Goal: Task Accomplishment & Management: Complete application form

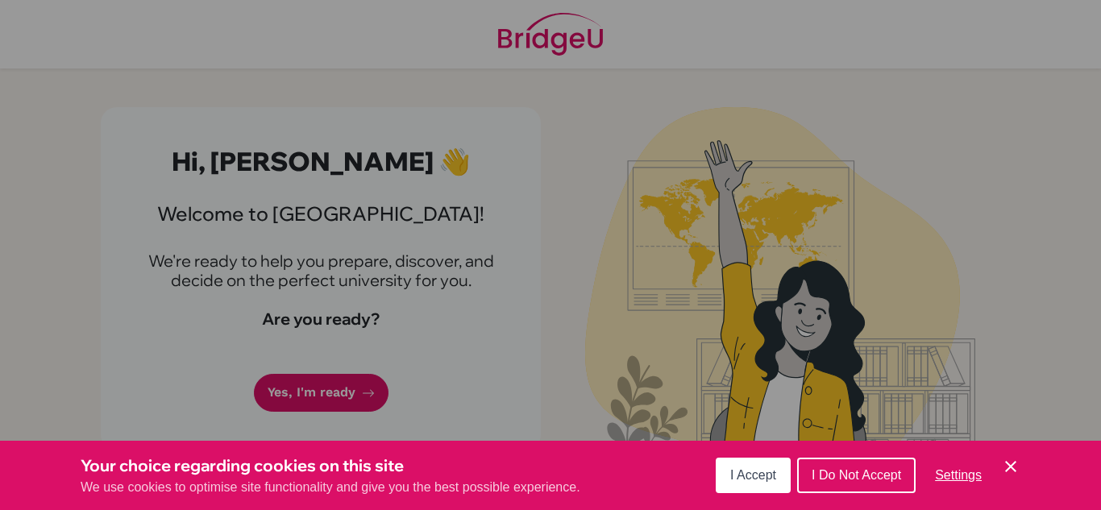
click at [748, 480] on span "I Accept" at bounding box center [753, 475] width 46 height 14
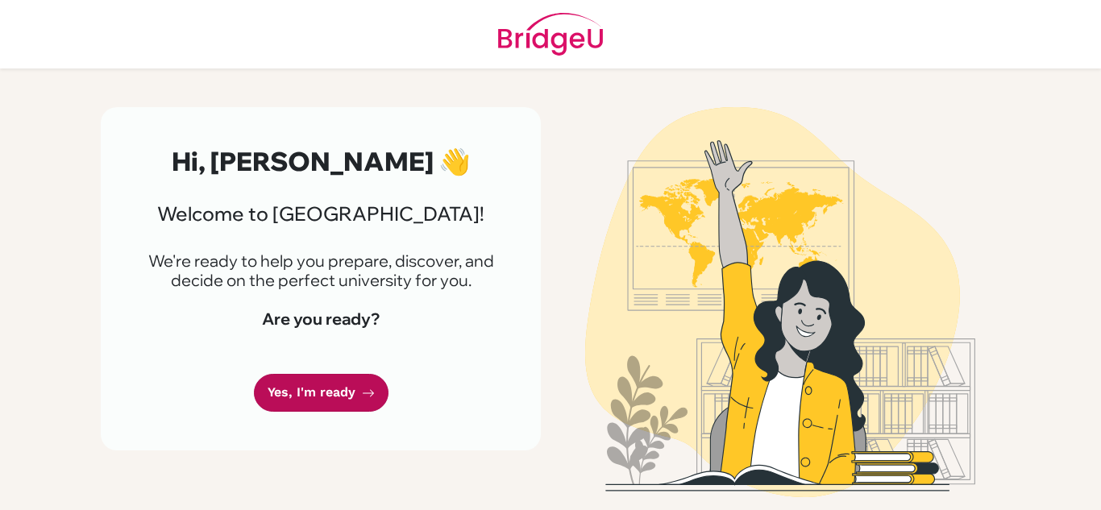
click at [311, 389] on link "Yes, I'm ready" at bounding box center [321, 393] width 135 height 38
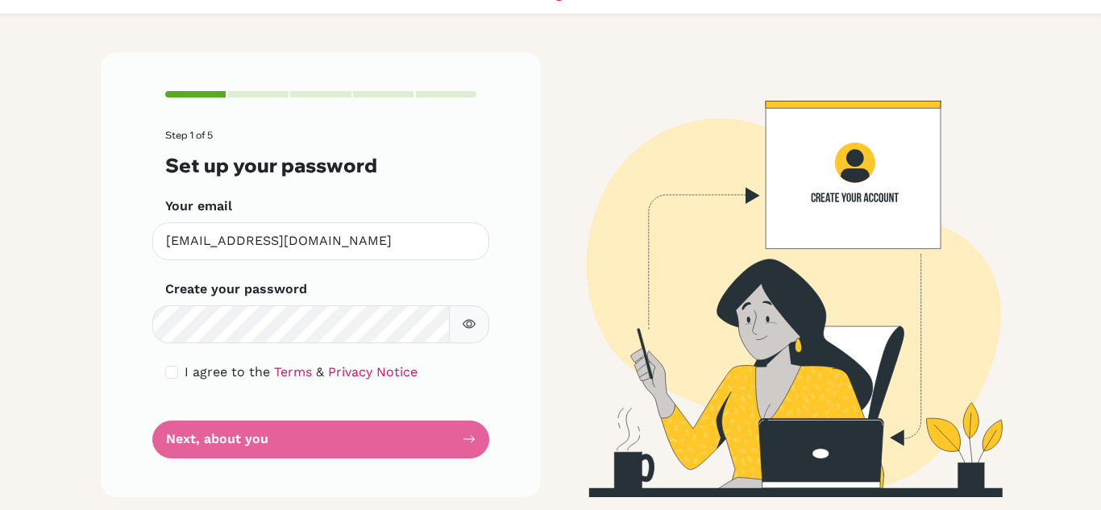
scroll to position [55, 0]
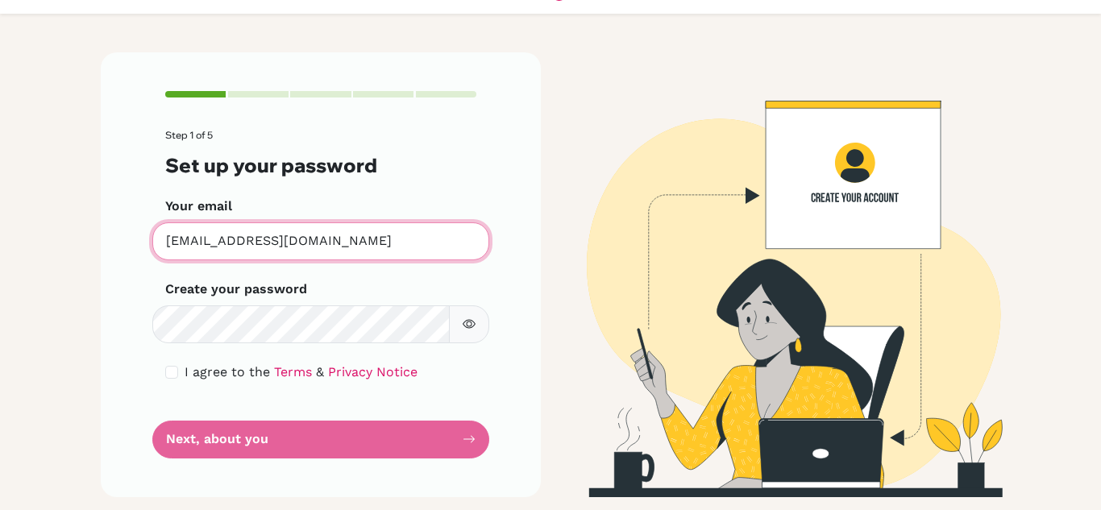
click at [387, 239] on input "adrianespindola@elcamino.edu.mx" at bounding box center [320, 241] width 337 height 38
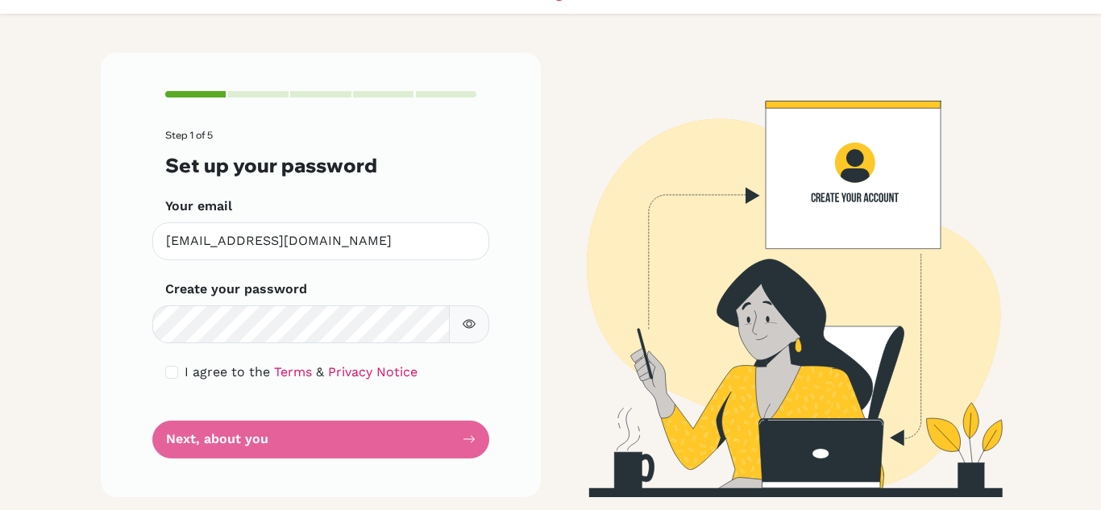
click at [376, 288] on div "Create your password Make sure it's at least 6 characters" at bounding box center [320, 312] width 311 height 64
click at [472, 330] on button "button" at bounding box center [469, 324] width 40 height 38
click at [483, 267] on div "Step 1 of 5 Set up your password Your email adrianespindola@elcamino.edu.mx Inv…" at bounding box center [321, 274] width 440 height 444
click at [462, 325] on icon "button" at bounding box center [468, 323] width 13 height 13
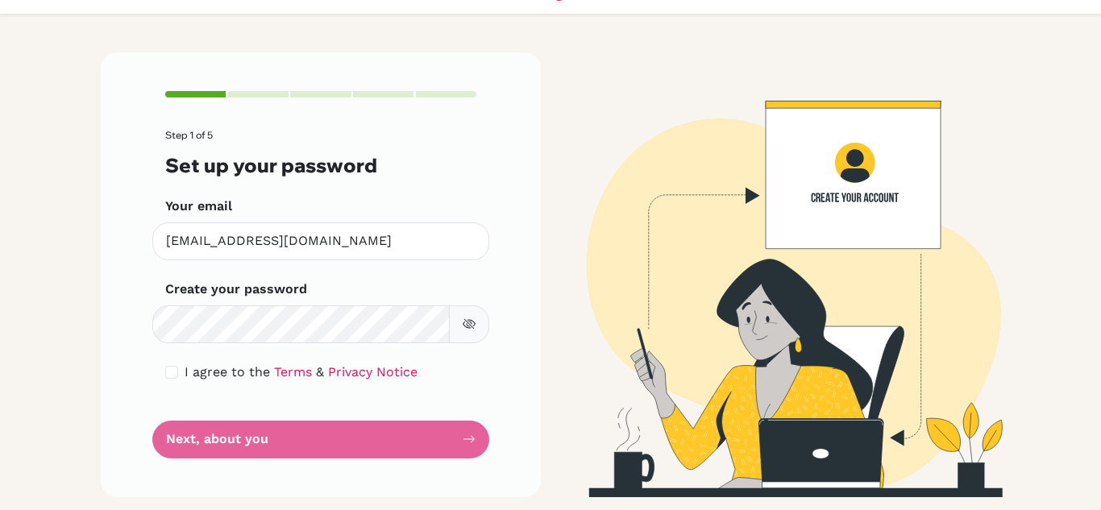
click at [462, 325] on icon "button" at bounding box center [468, 323] width 13 height 13
click at [474, 300] on div "Step 1 of 5 Set up your password Your email adrianespindola@elcamino.edu.mx Inv…" at bounding box center [321, 274] width 440 height 444
click at [463, 313] on button "button" at bounding box center [469, 324] width 40 height 38
click at [131, 321] on div "Step 1 of 5 Set up your password Your email adrianespindola@elcamino.edu.mx Inv…" at bounding box center [321, 274] width 440 height 444
click at [470, 330] on button "button" at bounding box center [469, 324] width 40 height 38
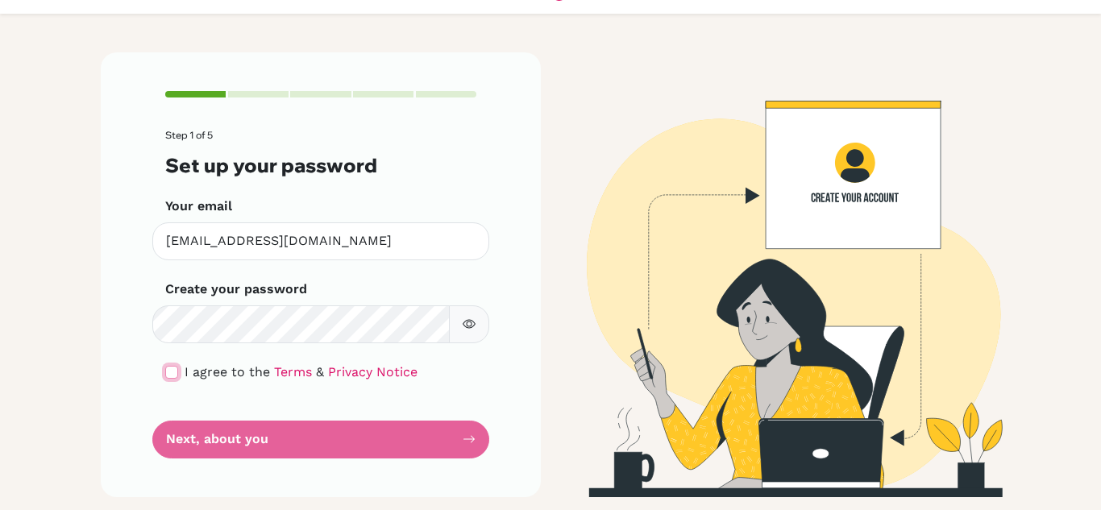
click at [168, 372] on input "checkbox" at bounding box center [171, 372] width 13 height 13
checkbox input "true"
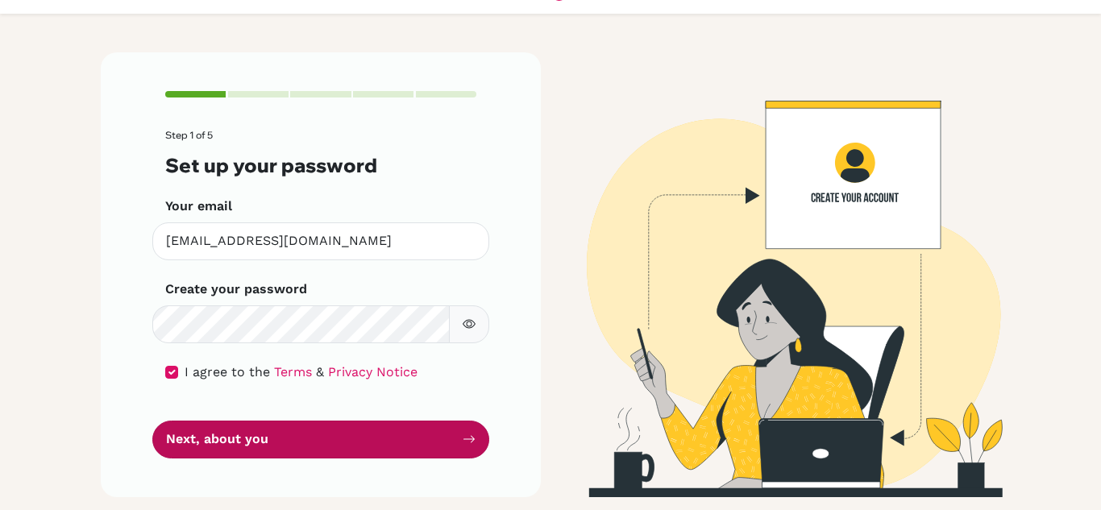
click at [277, 446] on button "Next, about you" at bounding box center [320, 440] width 337 height 38
